Goal: Task Accomplishment & Management: Manage account settings

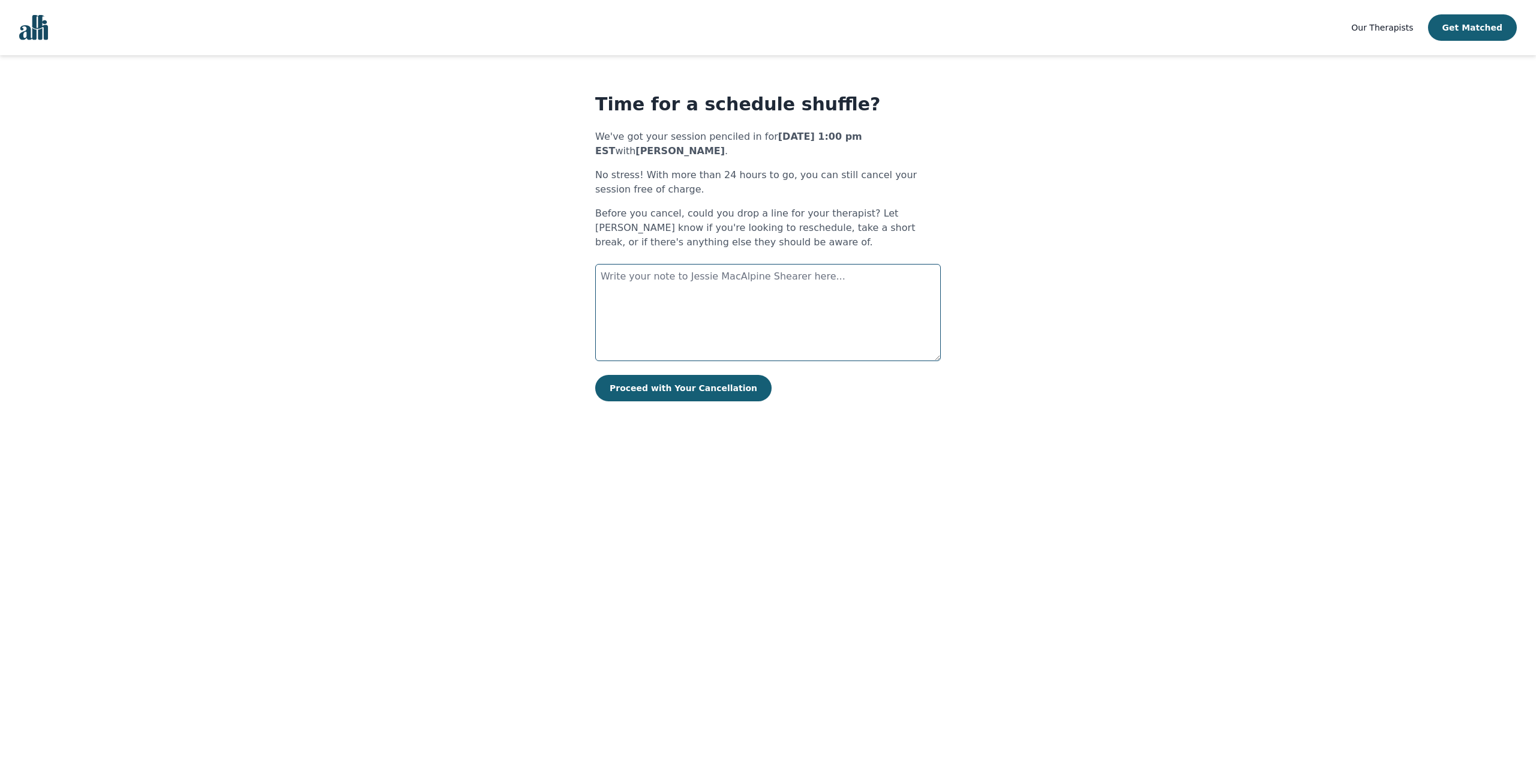
click at [697, 298] on textarea at bounding box center [768, 312] width 346 height 97
drag, startPoint x: 806, startPoint y: 292, endPoint x: 741, endPoint y: 299, distance: 65.4
click at [741, 299] on textarea "Hi! I now have a work conflict and need to reschedule. I can meet any other tim…" at bounding box center [768, 312] width 346 height 97
click at [764, 295] on textarea "Hi! I now have a work conflict and need to reschedule. I can meet any other tim…" at bounding box center [768, 312] width 346 height 97
click at [881, 291] on textarea "Hi! I now have a work conflict and need to reschedule. I can meet any other tim…" at bounding box center [768, 312] width 346 height 97
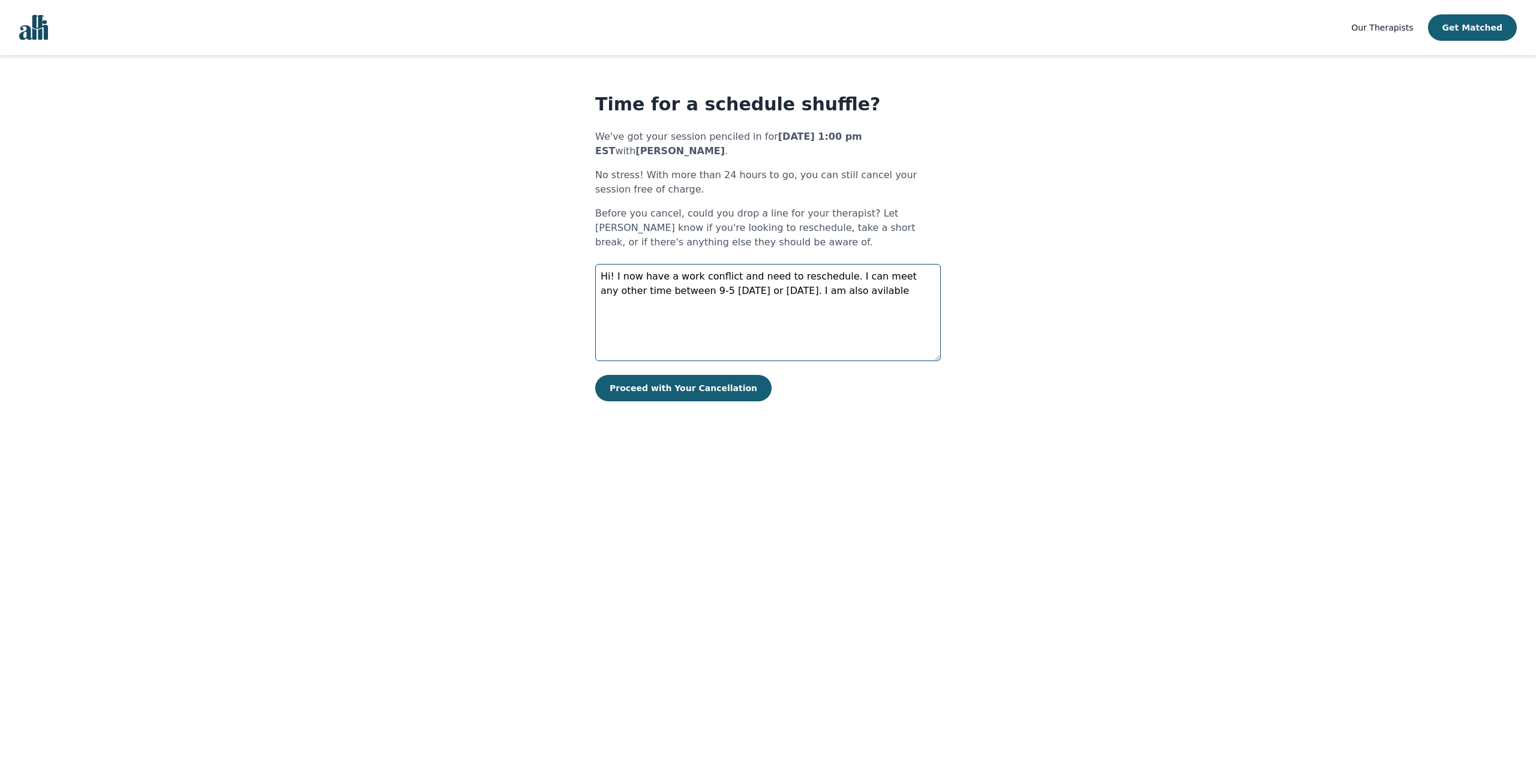
drag, startPoint x: 884, startPoint y: 291, endPoint x: 849, endPoint y: 291, distance: 35.0
click at [849, 291] on textarea "Hi! I now have a work conflict and need to reschedule. I can meet any other tim…" at bounding box center [768, 312] width 346 height 97
drag, startPoint x: 787, startPoint y: 301, endPoint x: 887, endPoint y: 293, distance: 100.3
click at [887, 293] on textarea "Hi! I now have a work conflict and need to reschedule. I can meet any other tim…" at bounding box center [768, 312] width 346 height 97
click at [676, 294] on textarea "Hi! I now have a work conflict and need to reschedule. I can meet any other tim…" at bounding box center [768, 312] width 346 height 97
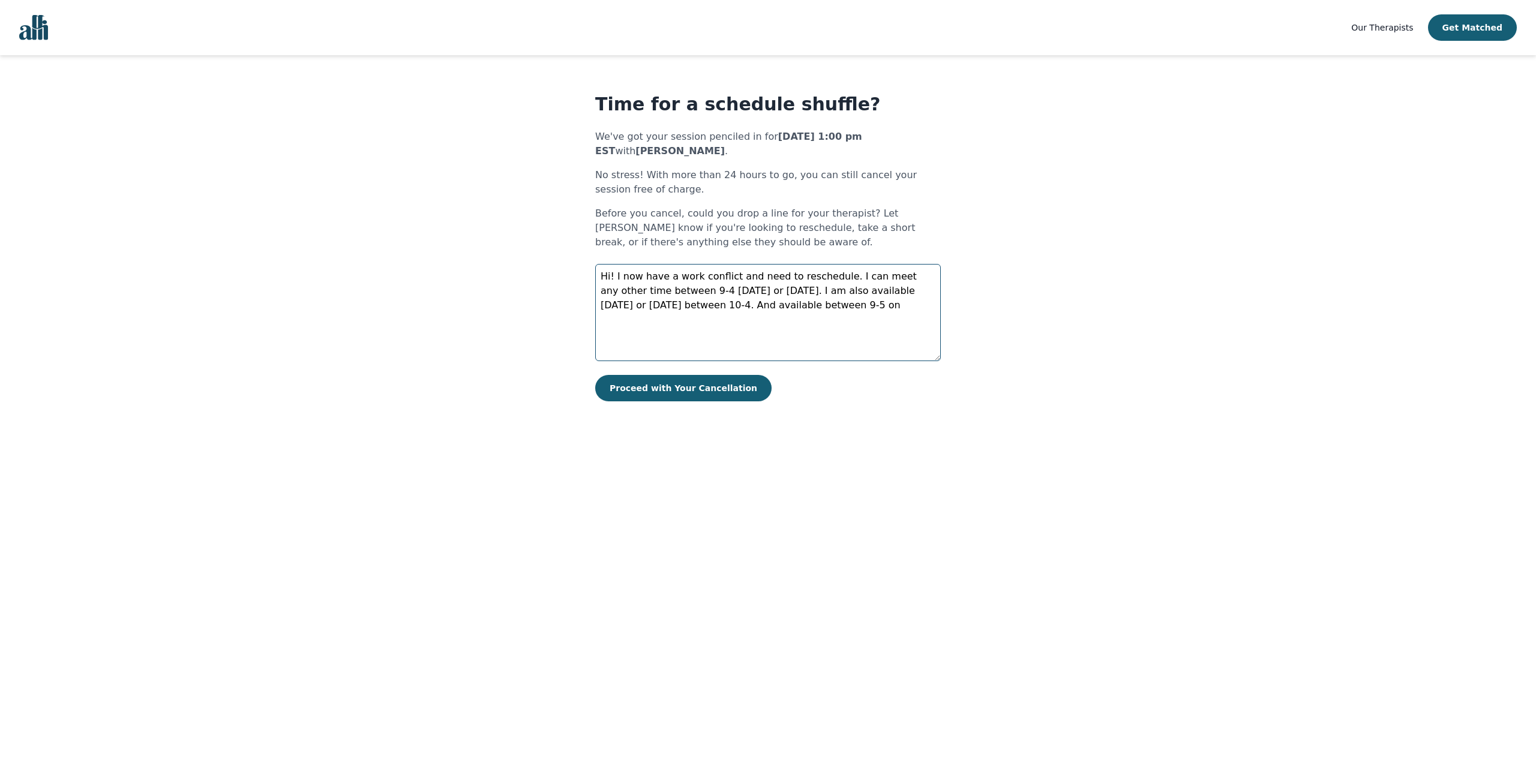
click at [810, 291] on textarea "Hi! I now have a work conflict and need to reschedule. I can meet any other tim…" at bounding box center [768, 312] width 346 height 97
click at [823, 318] on textarea "Hi! I now have a work conflict and need to reschedule. I can meet any other tim…" at bounding box center [768, 312] width 346 height 97
click at [660, 334] on textarea "Hi! I now have a work conflict and need to reschedule. I can meet any other tim…" at bounding box center [768, 312] width 346 height 97
click at [802, 292] on textarea "Hi! I now have a work conflict and need to reschedule. I can meet any other tim…" at bounding box center [768, 312] width 346 height 97
click at [631, 315] on textarea "Hi! I now have a work conflict and need to reschedule. I can meet any other tim…" at bounding box center [768, 312] width 346 height 97
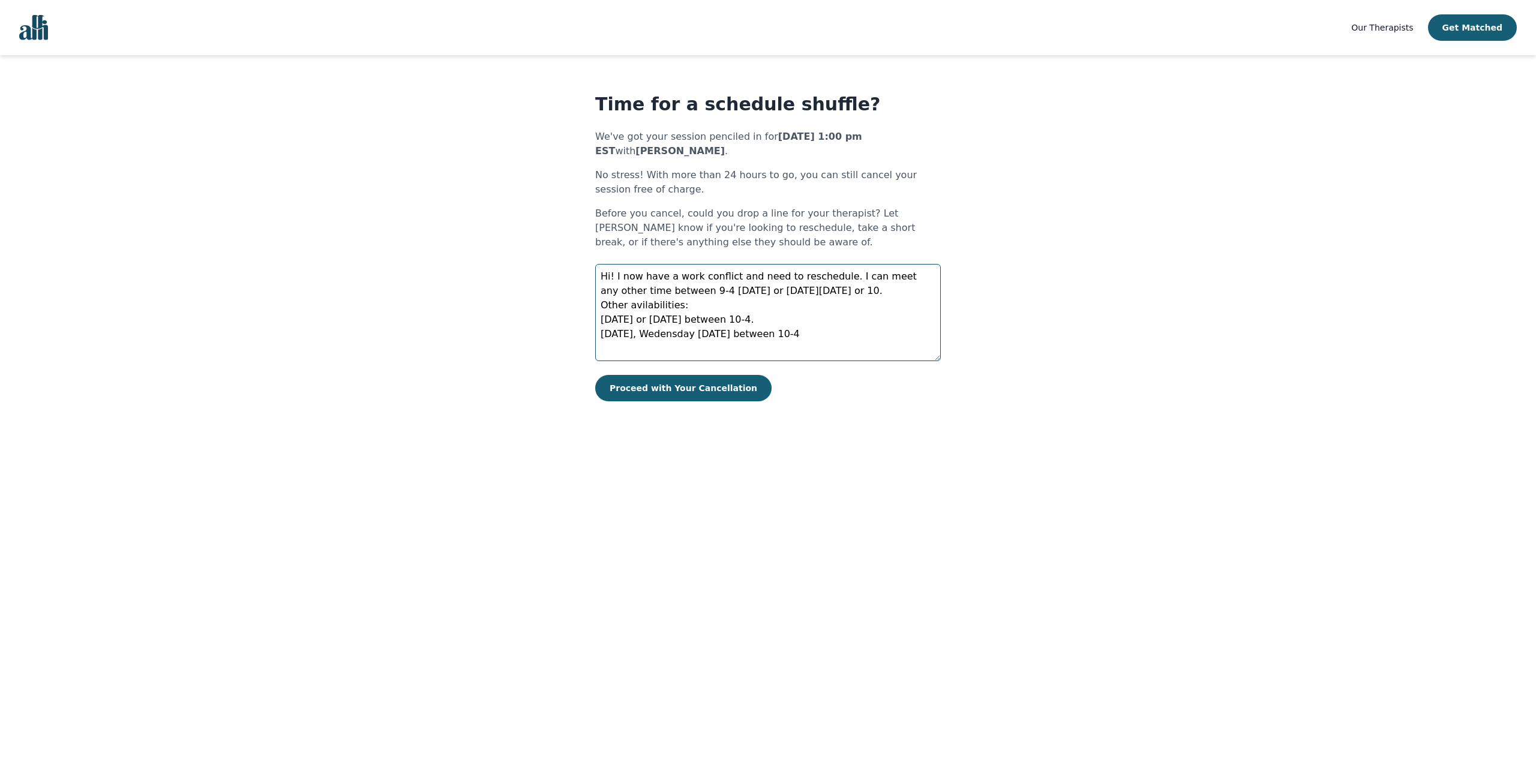
click at [637, 309] on textarea "Hi! I now have a work conflict and need to reschedule. I can meet any other tim…" at bounding box center [768, 312] width 346 height 97
click at [711, 334] on textarea "Hi! I now have a work conflict and need to reschedule. I can meet any other tim…" at bounding box center [768, 312] width 346 height 97
click at [693, 292] on textarea "Hi! I now have a work conflict and need to reschedule. I can meet any other tim…" at bounding box center [768, 312] width 346 height 97
click at [718, 299] on textarea "Hi! I now have a work conflict and need to reschedule. I can meet any other tim…" at bounding box center [768, 312] width 346 height 97
drag, startPoint x: 726, startPoint y: 292, endPoint x: 622, endPoint y: 291, distance: 104.0
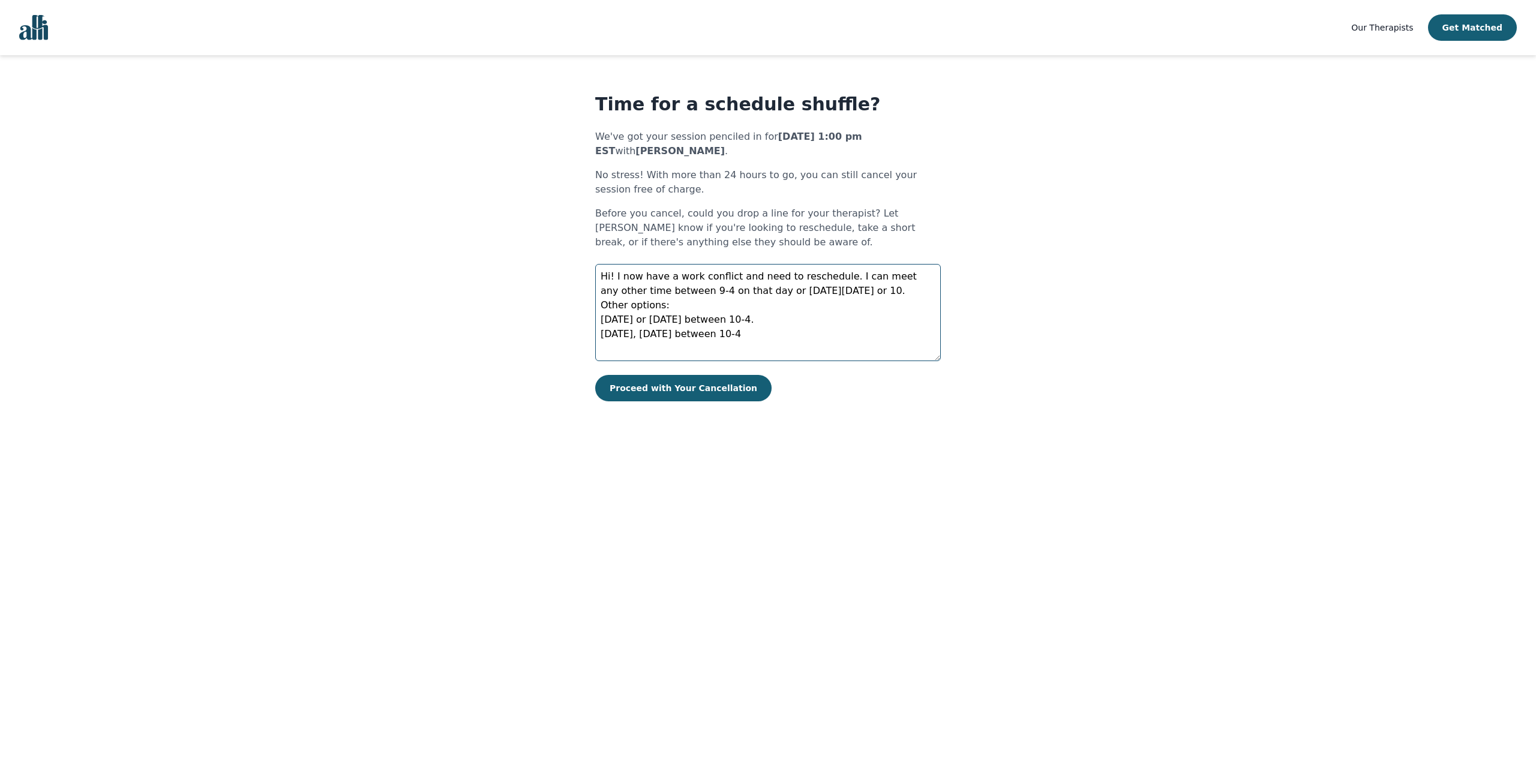
click at [622, 291] on textarea "Hi! I now have a work conflict and need to reschedule. I can meet any other tim…" at bounding box center [768, 312] width 346 height 97
click at [678, 320] on textarea "Hi! I now have a work conflict and need to reschedule. I can meet any other tim…" at bounding box center [768, 312] width 346 height 97
click at [703, 291] on textarea "Hi! I now have a work conflict and need to reschedule. I can meet any other tim…" at bounding box center [768, 312] width 346 height 97
drag, startPoint x: 836, startPoint y: 292, endPoint x: 780, endPoint y: 310, distance: 58.8
click at [780, 310] on textarea "Hi! I now have a work conflict and need to reschedule. I can meet any other tim…" at bounding box center [768, 312] width 346 height 97
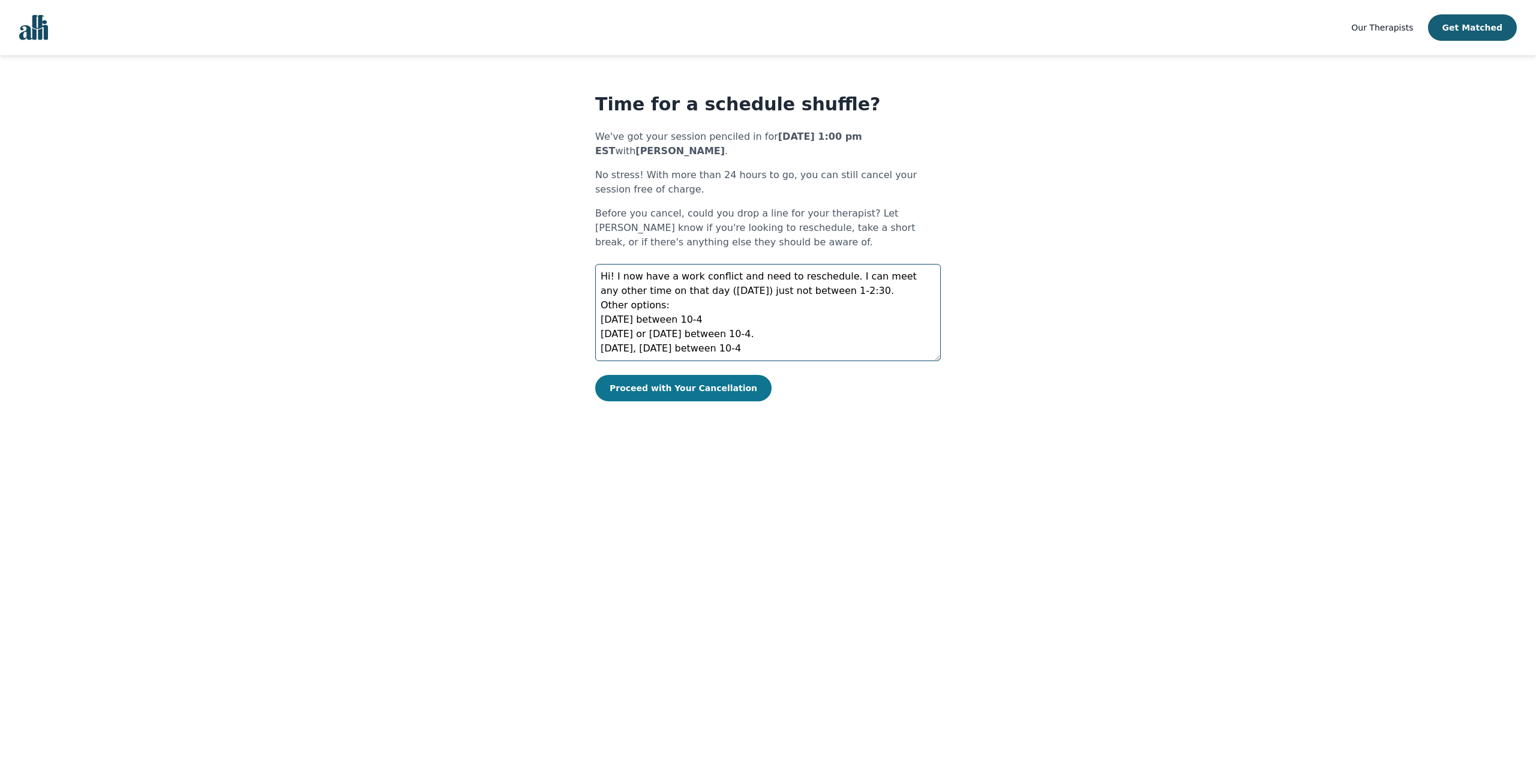
type textarea "Hi! I now have a work conflict and need to reschedule. I can meet any other tim…"
click at [676, 385] on button "Proceed with Your Cancellation" at bounding box center [683, 388] width 176 height 26
